Goal: Information Seeking & Learning: Learn about a topic

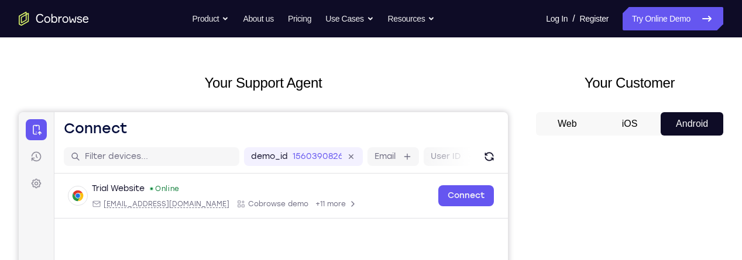
scroll to position [126, 0]
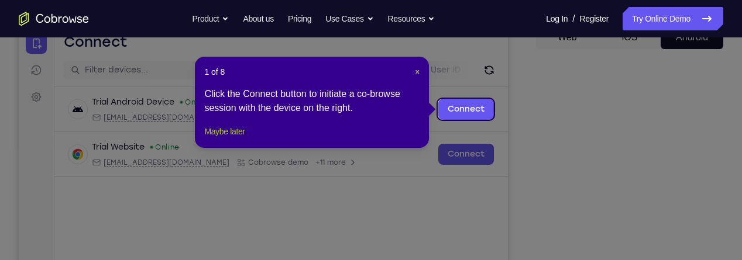
click at [244, 139] on button "Maybe later" at bounding box center [224, 132] width 40 height 14
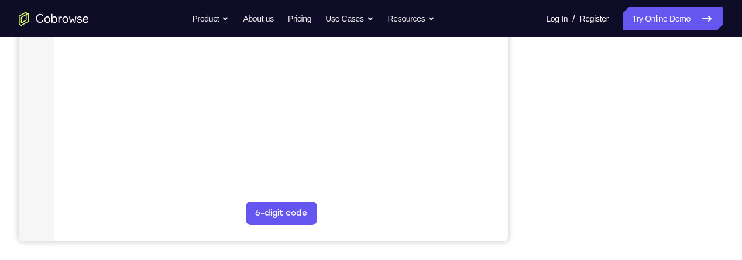
scroll to position [303, 0]
click at [524, 123] on div "Your Support Agent Your Customer Web iOS Android" at bounding box center [371, 25] width 705 height 433
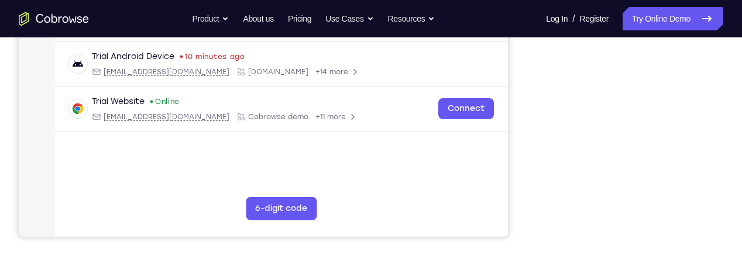
scroll to position [308, 0]
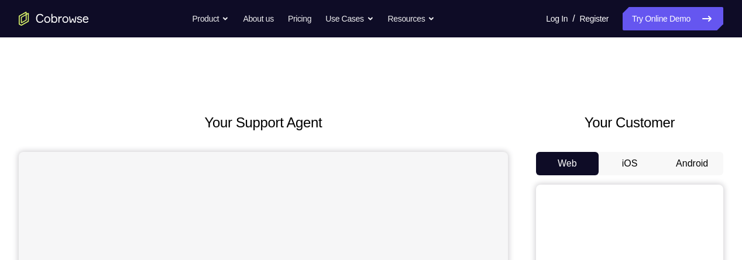
click at [684, 160] on button "Android" at bounding box center [692, 163] width 63 height 23
